Goal: Information Seeking & Learning: Understand process/instructions

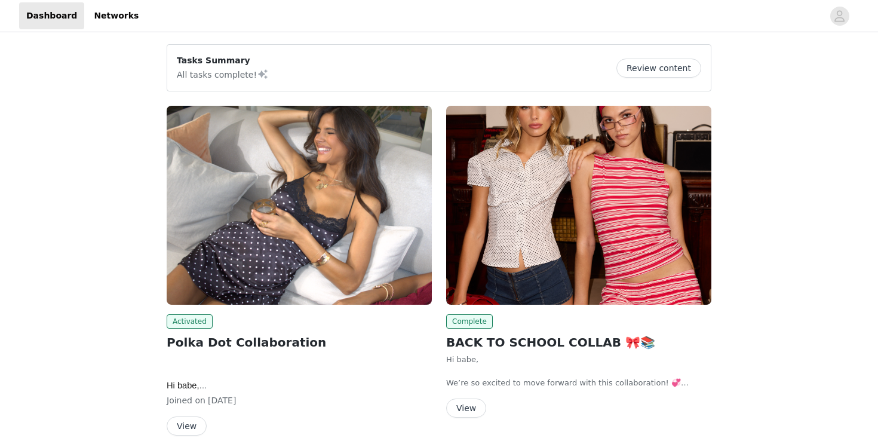
scroll to position [165, 0]
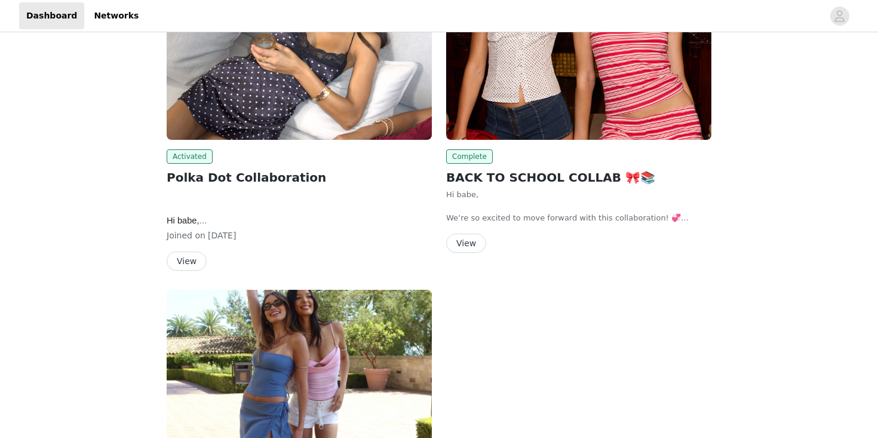
click at [189, 256] on button "View" at bounding box center [187, 260] width 40 height 19
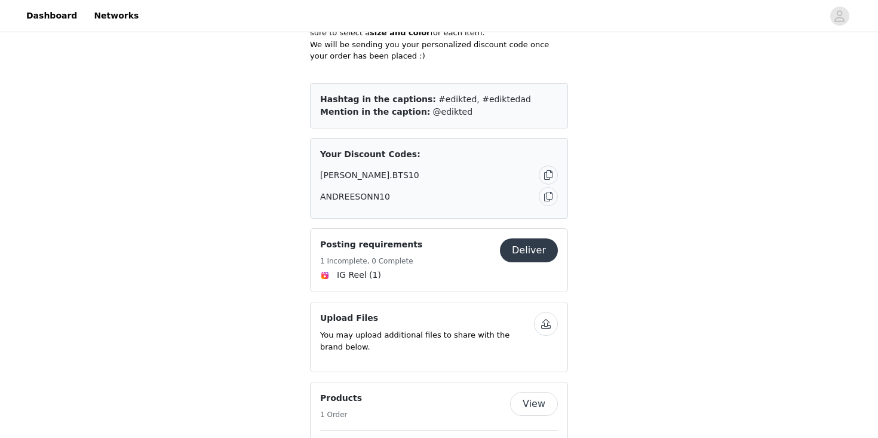
scroll to position [813, 0]
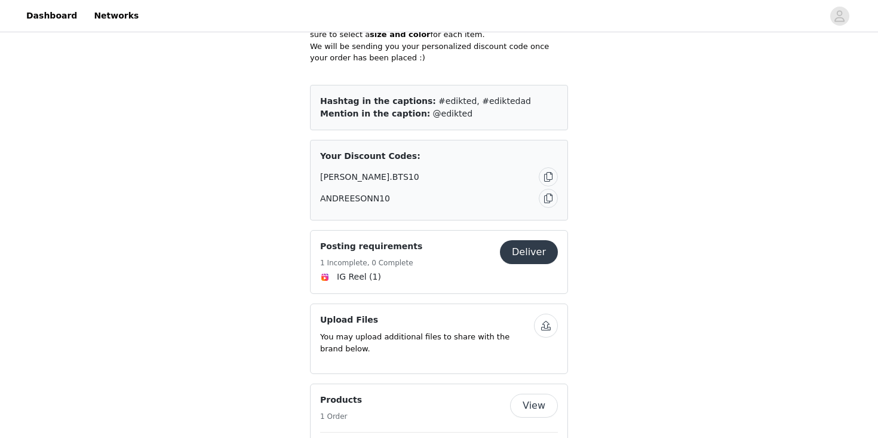
click at [377, 240] on h4 "Posting requirements" at bounding box center [371, 246] width 102 height 13
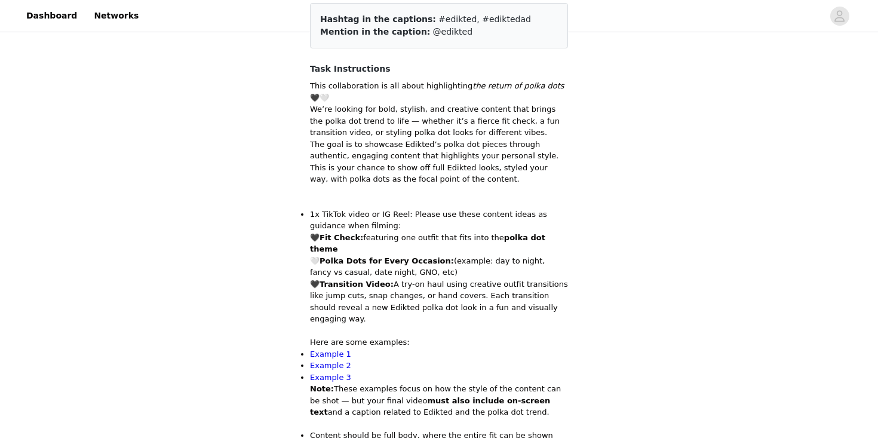
scroll to position [156, 0]
click at [328, 350] on link "Example 1" at bounding box center [330, 354] width 41 height 9
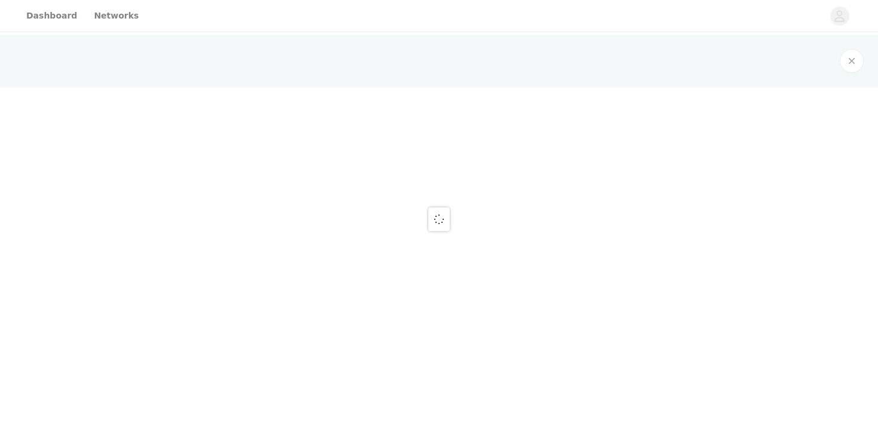
scroll to position [156, 0]
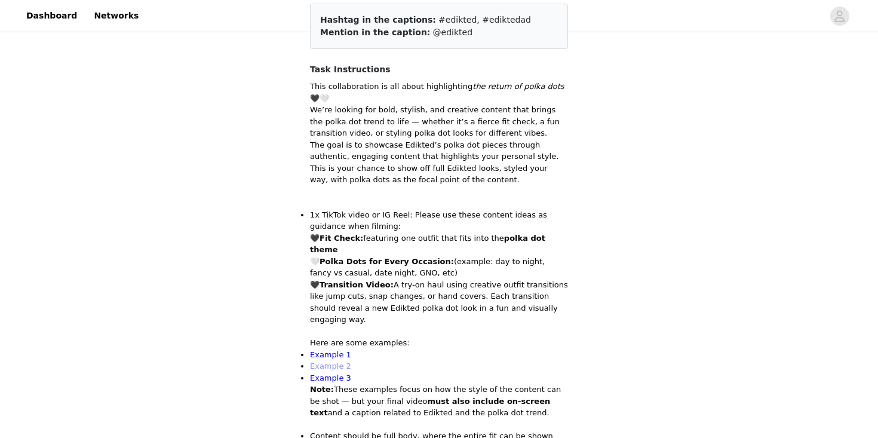
click at [337, 361] on link "Example 2" at bounding box center [330, 365] width 41 height 9
click at [337, 373] on link "Example 3" at bounding box center [330, 377] width 41 height 9
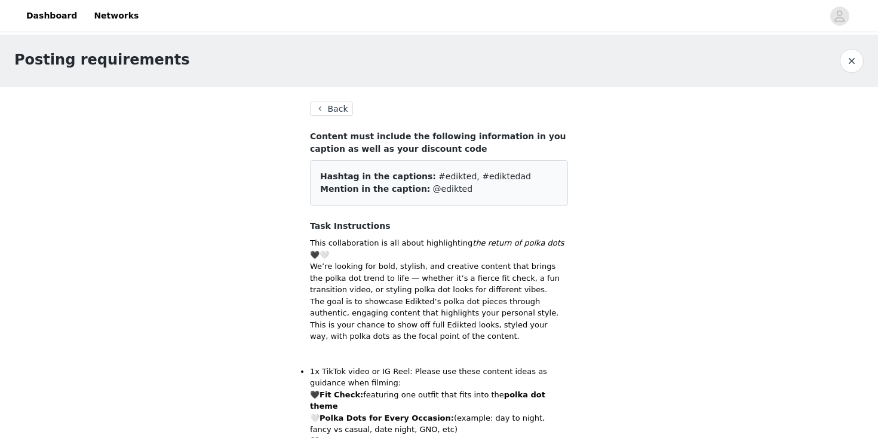
click at [330, 108] on button "Back" at bounding box center [331, 109] width 43 height 14
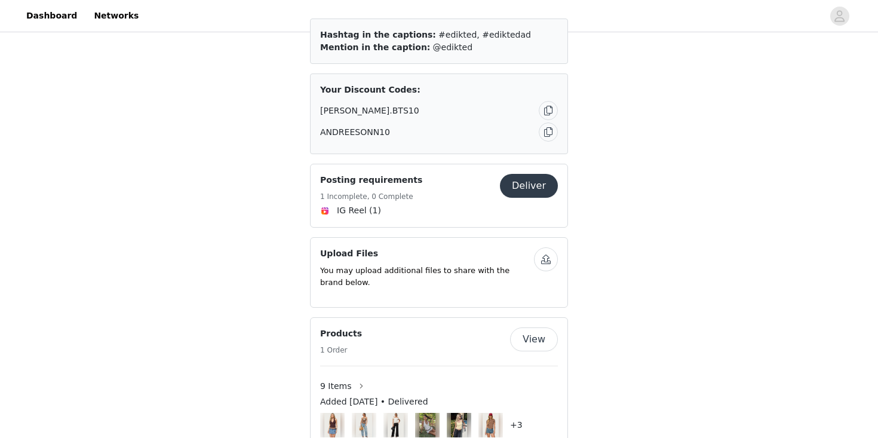
scroll to position [955, 0]
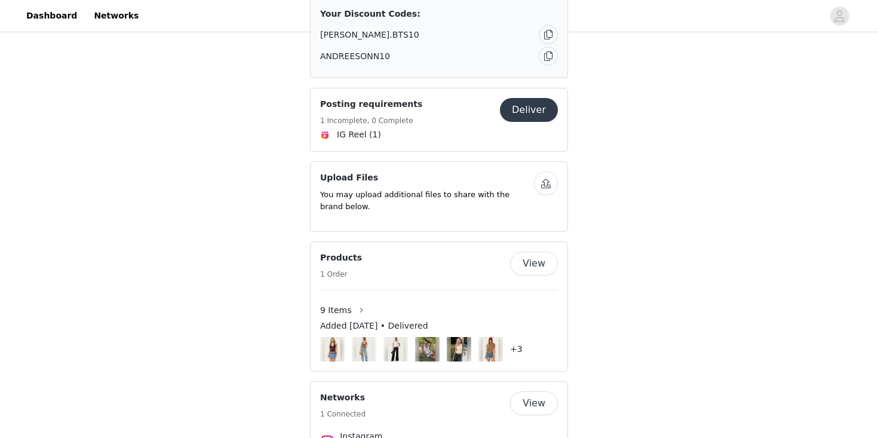
click at [538, 251] on button "View" at bounding box center [534, 263] width 48 height 24
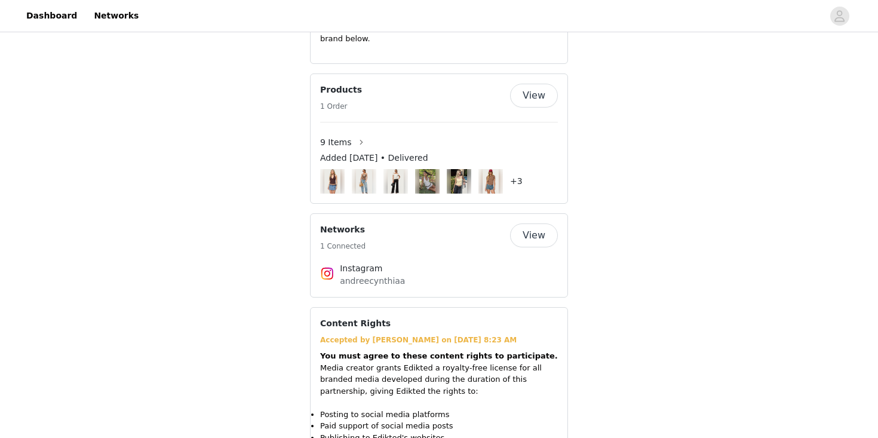
scroll to position [1300, 0]
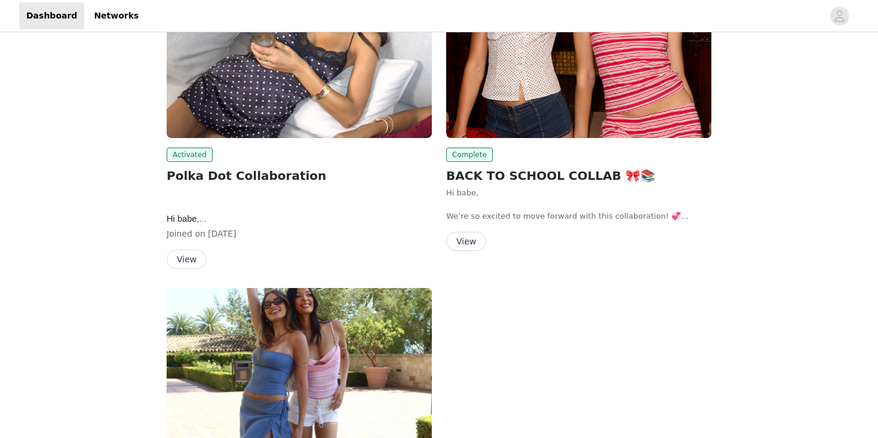
scroll to position [183, 0]
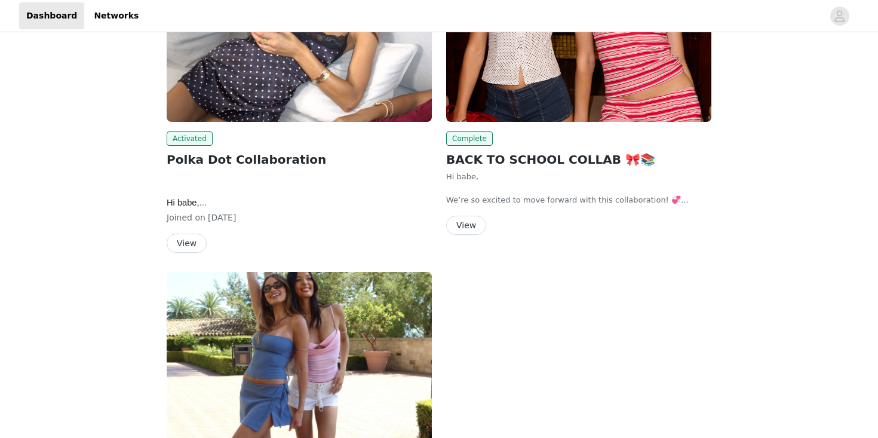
click at [191, 245] on button "View" at bounding box center [187, 243] width 40 height 19
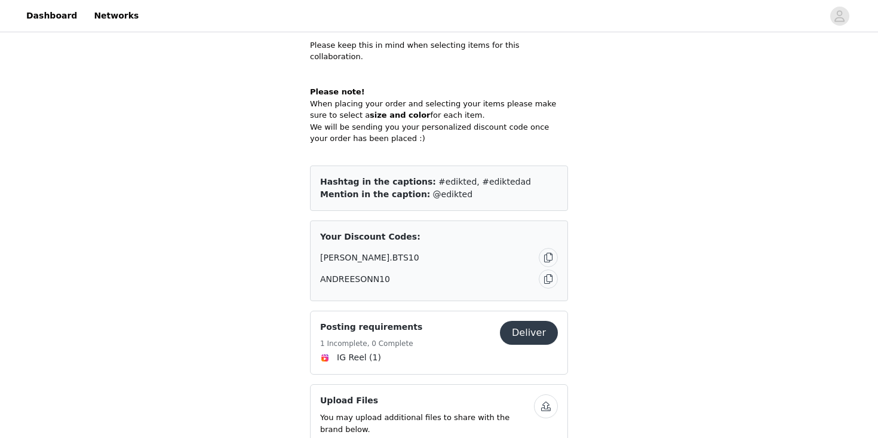
scroll to position [757, 0]
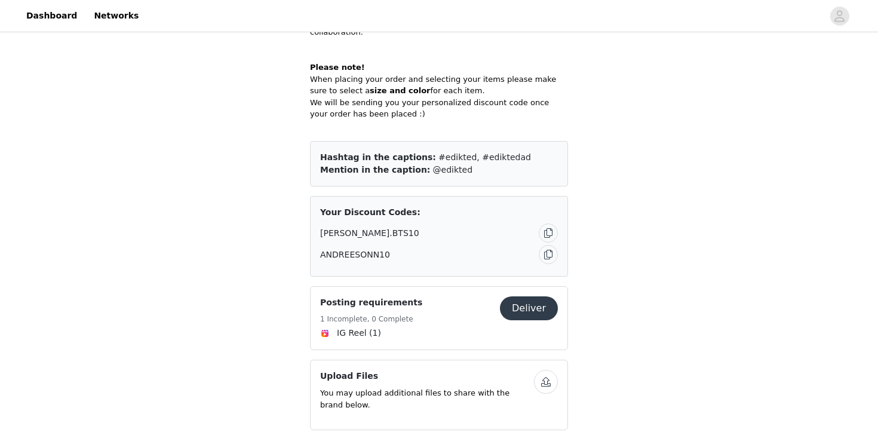
click at [392, 296] on h4 "Posting requirements" at bounding box center [371, 302] width 102 height 13
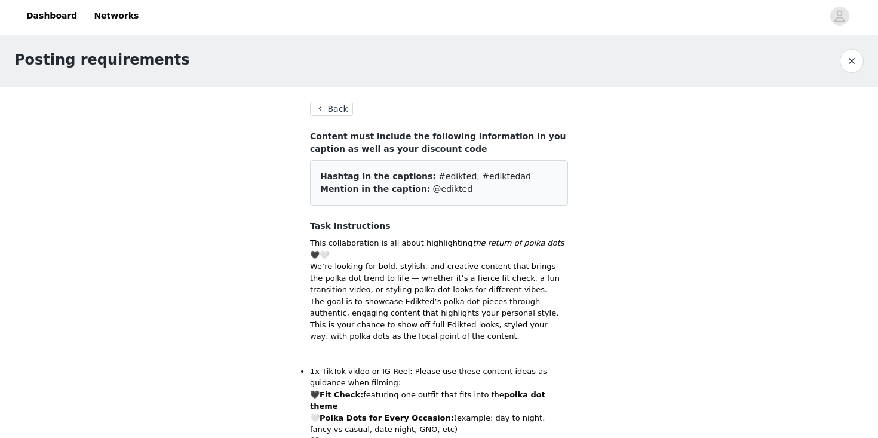
click at [333, 109] on button "Back" at bounding box center [331, 109] width 43 height 14
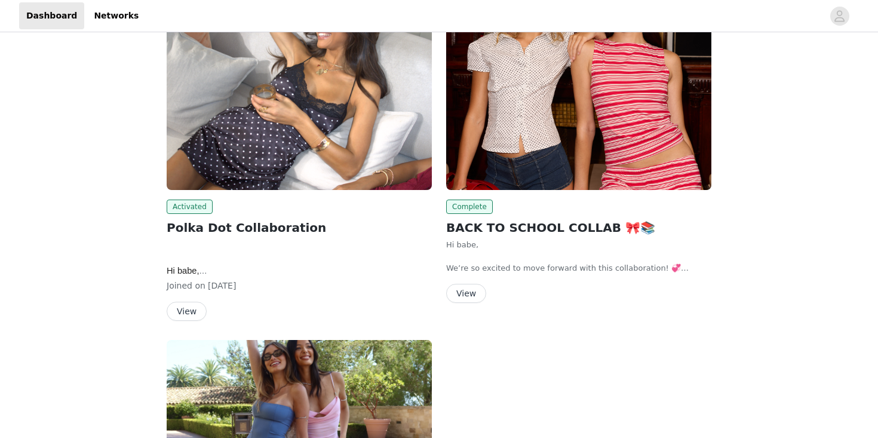
scroll to position [128, 0]
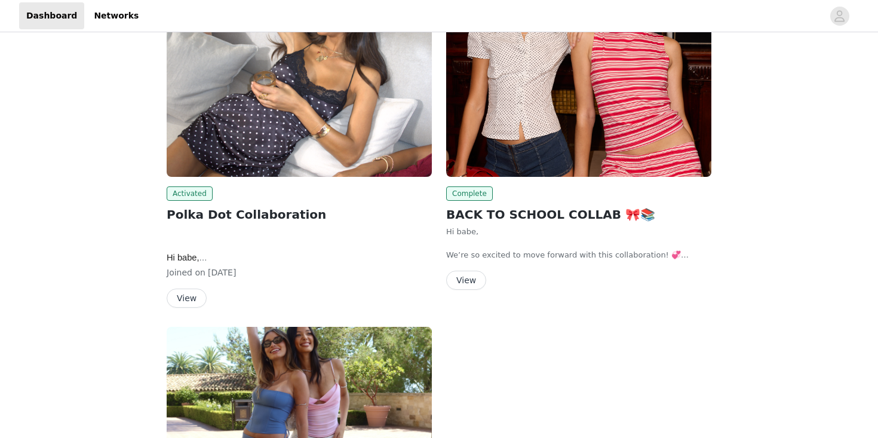
click at [191, 299] on button "View" at bounding box center [187, 297] width 40 height 19
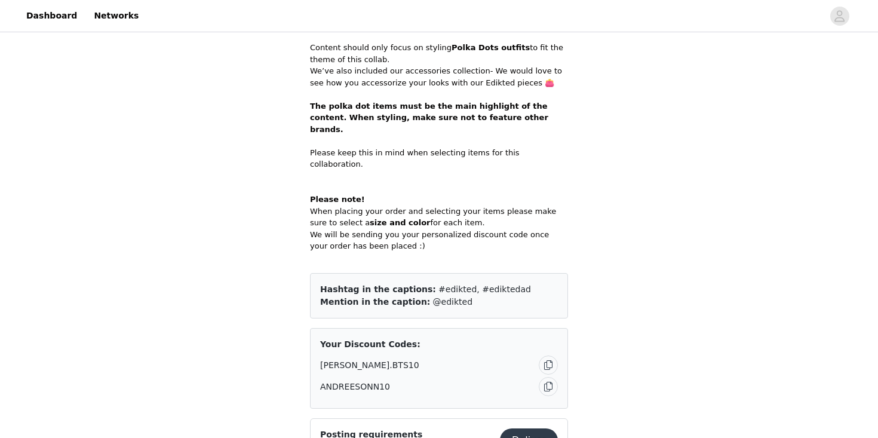
scroll to position [626, 0]
